Goal: Check status: Check status

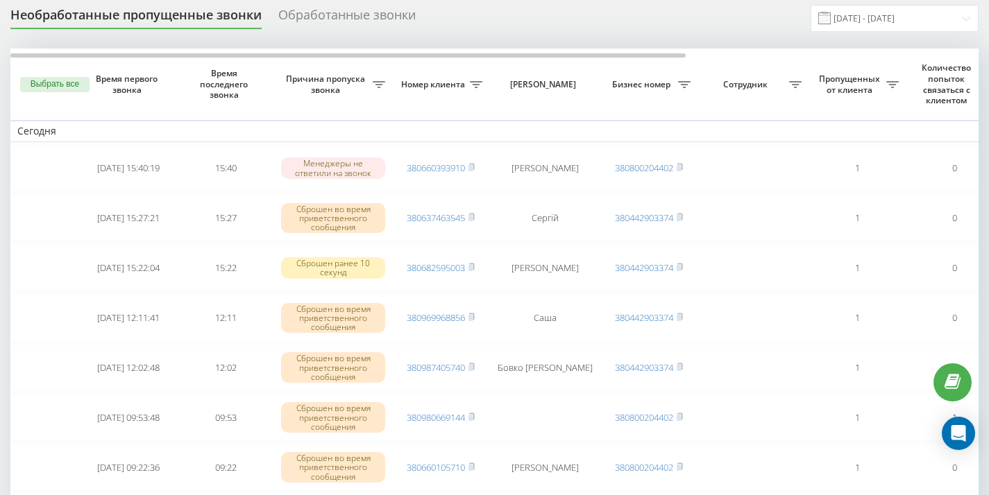
scroll to position [47, 0]
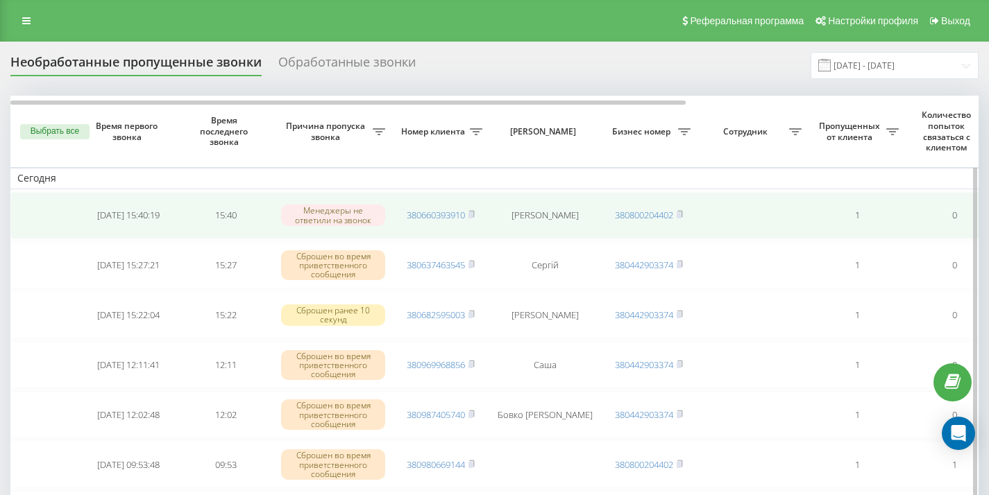
click at [466, 213] on span "380660393910" at bounding box center [441, 215] width 68 height 12
click at [473, 214] on rect at bounding box center [470, 215] width 4 height 6
click at [469, 214] on span "380638010282" at bounding box center [441, 215] width 68 height 12
click at [475, 213] on icon at bounding box center [471, 214] width 6 height 8
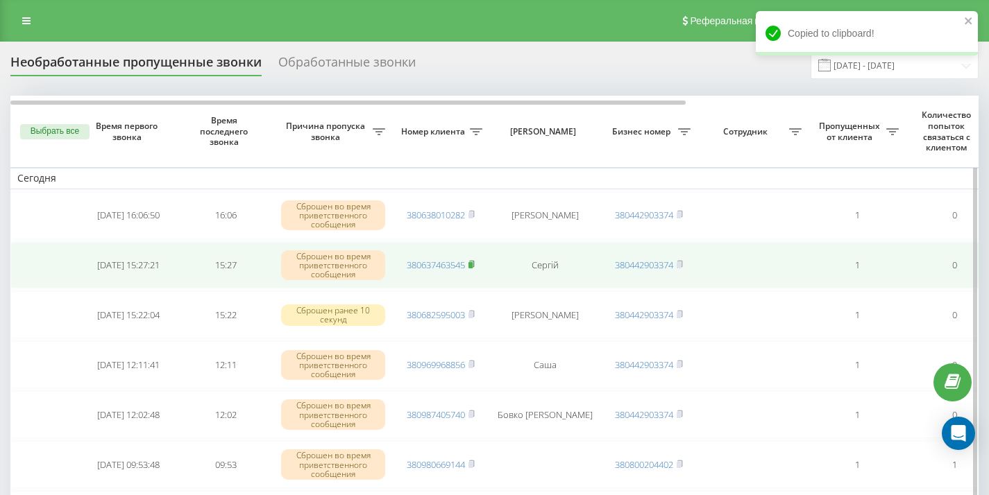
click at [473, 264] on rect at bounding box center [470, 265] width 4 height 6
